Goal: Information Seeking & Learning: Find specific fact

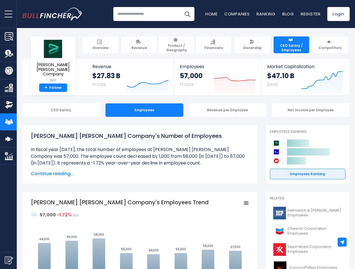
click at [8, 14] on span "open menu" at bounding box center [8, 14] width 8 height 1
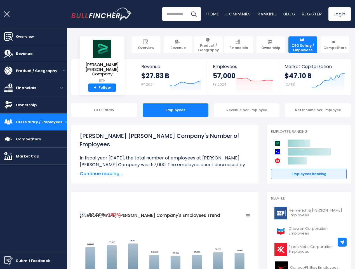
click at [8, 260] on img "Submit Feedback" at bounding box center [8, 260] width 8 height 8
click at [342, 242] on div at bounding box center [177, 134] width 355 height 269
click at [144, 82] on h3 "Submit feedback to Bullfincher" at bounding box center [178, 83] width 112 height 10
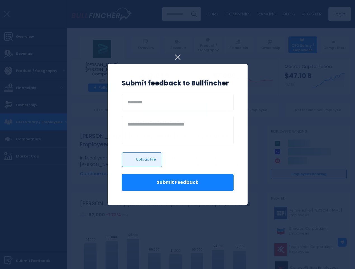
click at [231, 82] on h3 "Submit feedback to Bullfincher" at bounding box center [178, 83] width 112 height 10
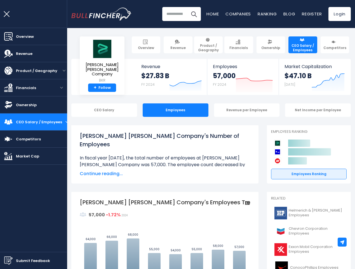
click at [318, 82] on icon "Created with Highcharts 12.1.2" at bounding box center [328, 82] width 33 height 24
click at [57, 110] on link "Ownership" at bounding box center [33, 104] width 67 height 17
click at [140, 110] on div "CEO Salary Employees Revenue per Employee Net Income per Employee" at bounding box center [211, 109] width 280 height 13
click at [224, 110] on div "Revenue per Employee" at bounding box center [247, 109] width 66 height 13
click at [307, 110] on div "Net Income per Employee" at bounding box center [318, 109] width 66 height 13
